Goal: Navigation & Orientation: Find specific page/section

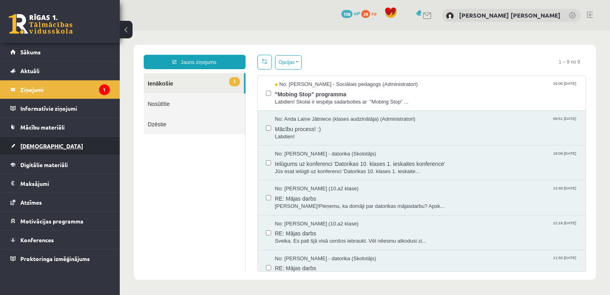
click at [23, 145] on span "[DEMOGRAPHIC_DATA]" at bounding box center [51, 145] width 63 height 7
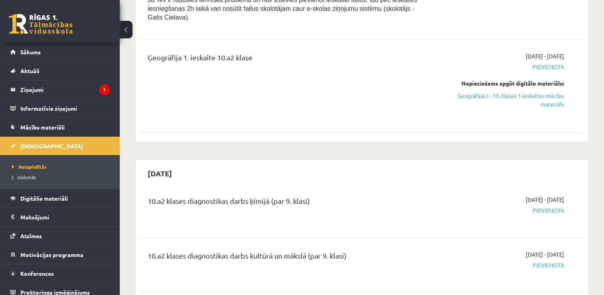
scroll to position [364, 0]
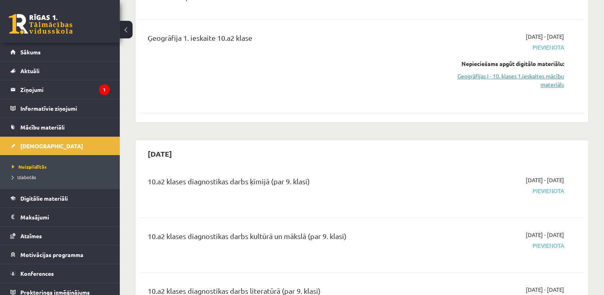
click at [481, 72] on link "Ģeogrāfijas I - 10. klases 1.ieskaites mācību materiāls" at bounding box center [498, 80] width 131 height 17
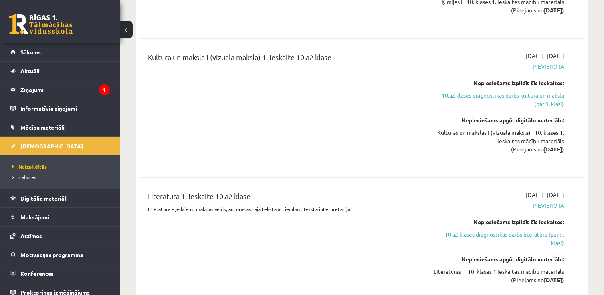
scroll to position [774, 0]
click at [496, 230] on link "10.a2 klases diagnostikas darbs literatūrā (par 9. klasi)" at bounding box center [498, 238] width 131 height 17
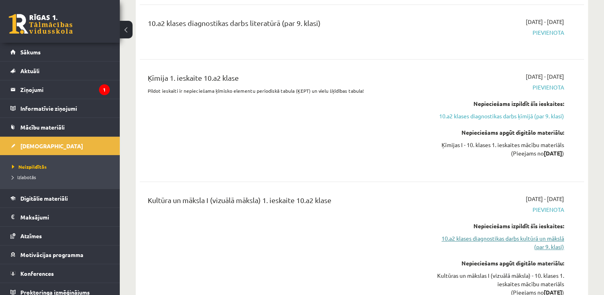
click at [476, 234] on link "10.a2 klases diagnostikas darbs kultūrā un mākslā (par 9. klasi)" at bounding box center [498, 242] width 131 height 17
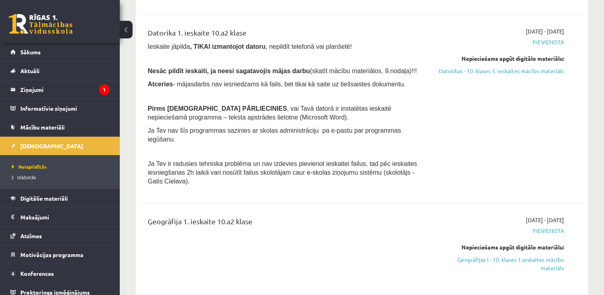
scroll to position [181, 0]
click at [126, 30] on button at bounding box center [126, 30] width 13 height 18
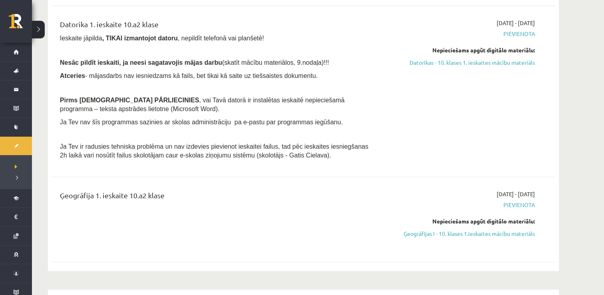
click at [36, 31] on button at bounding box center [38, 30] width 13 height 18
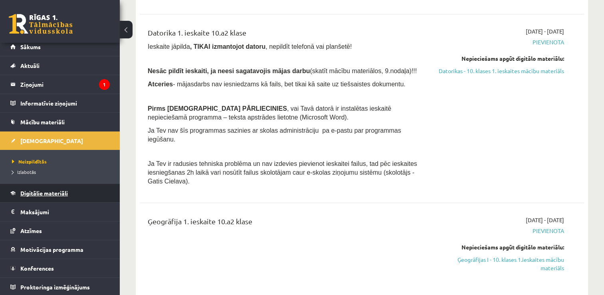
scroll to position [5, 0]
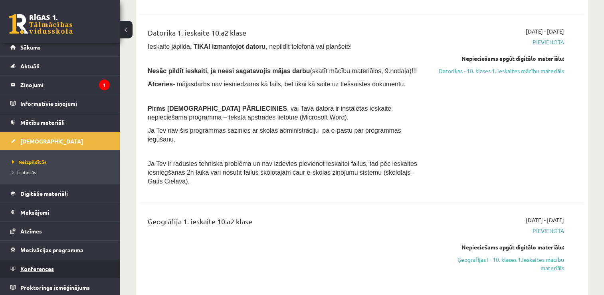
click at [43, 270] on span "Konferences" at bounding box center [37, 268] width 34 height 7
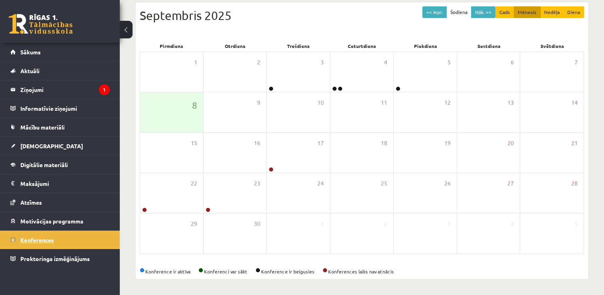
scroll to position [86, 0]
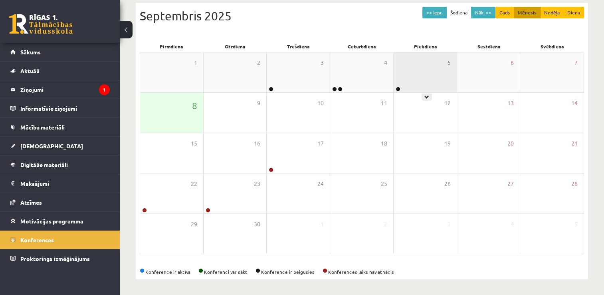
click at [421, 75] on div "5" at bounding box center [425, 72] width 63 height 40
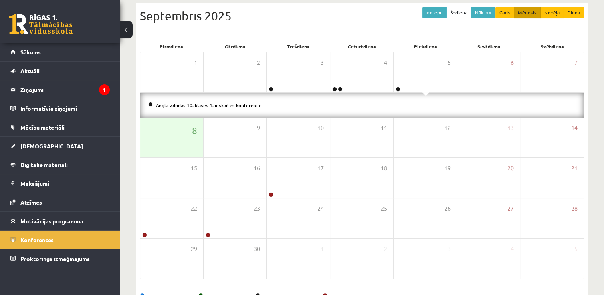
click at [344, 21] on div "Septembris 2025" at bounding box center [362, 16] width 444 height 18
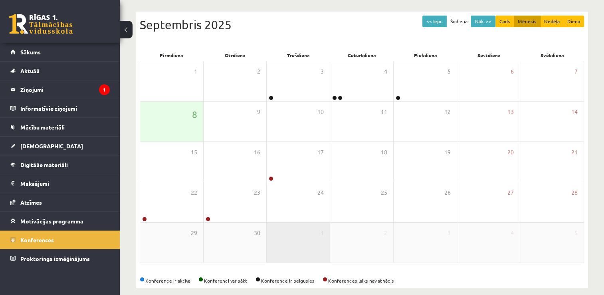
scroll to position [76, 0]
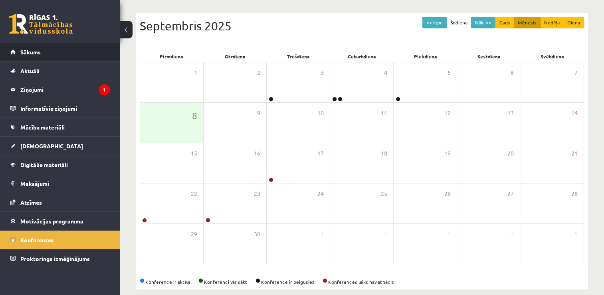
click at [35, 51] on span "Sākums" at bounding box center [30, 51] width 20 height 7
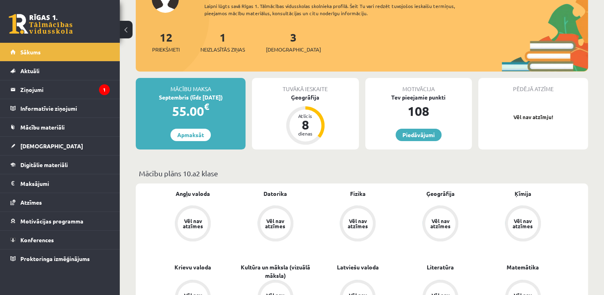
scroll to position [77, 0]
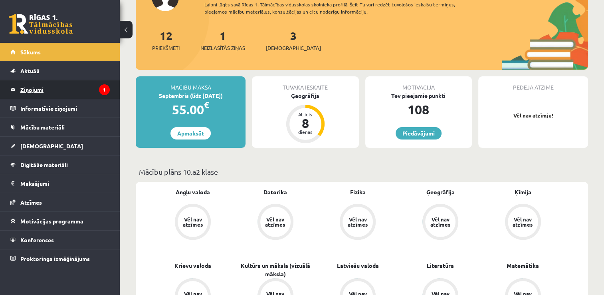
click at [30, 90] on legend "Ziņojumi 1" at bounding box center [64, 89] width 89 height 18
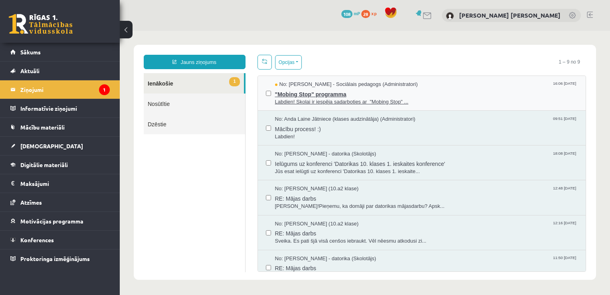
click at [325, 93] on span ""Mobing Stop" programma" at bounding box center [426, 93] width 303 height 10
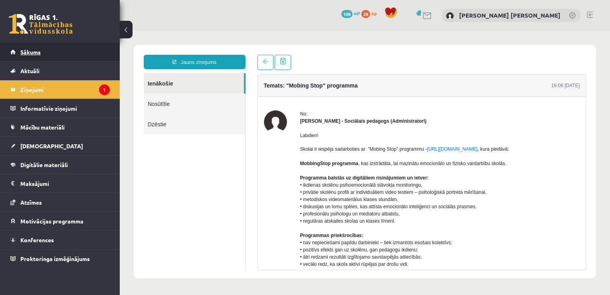
click at [34, 51] on span "Sākums" at bounding box center [30, 51] width 20 height 7
